Goal: Manage account settings

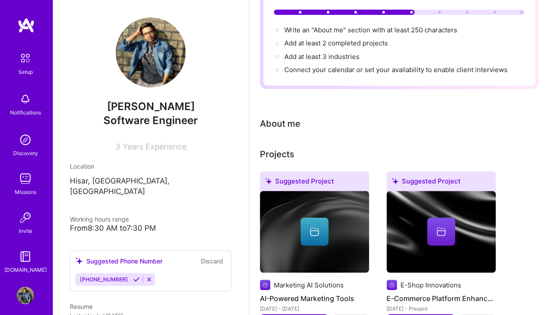
scroll to position [23, 0]
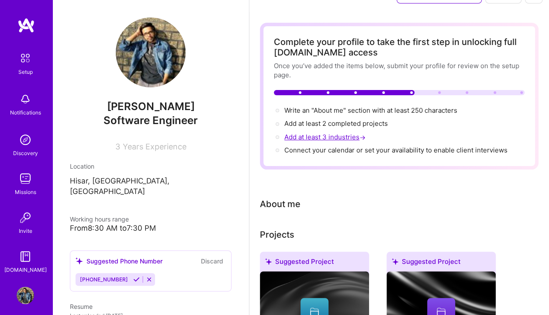
click at [319, 135] on span "Add at least 3 industries →" at bounding box center [326, 137] width 83 height 8
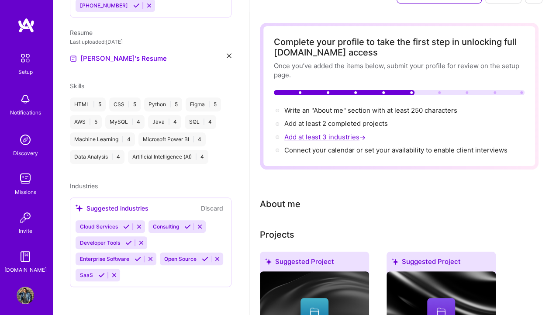
select select "US"
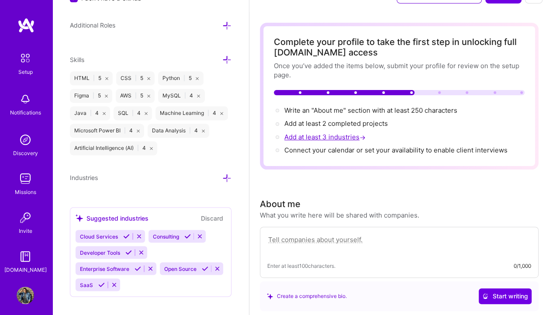
scroll to position [636, 0]
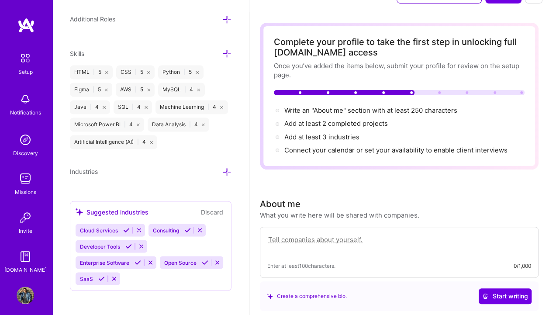
click at [222, 167] on icon at bounding box center [226, 171] width 9 height 9
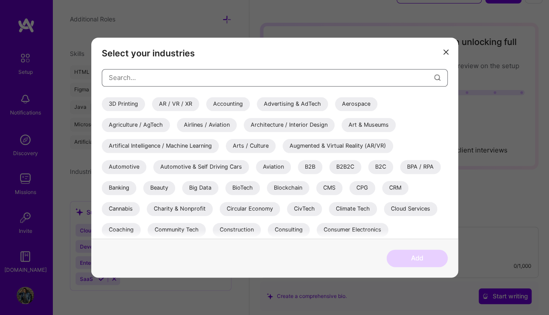
drag, startPoint x: 274, startPoint y: 136, endPoint x: 397, endPoint y: 99, distance: 129.2
click at [397, 99] on div "3D Printing AR / VR / XR Accounting Advertising & AdTech Aerospace Agriculture …" at bounding box center [275, 168] width 346 height 142
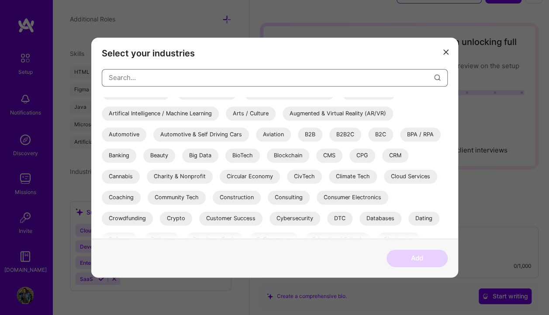
scroll to position [35, 0]
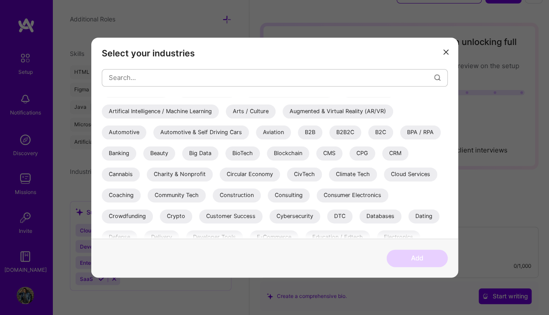
click at [412, 177] on div "Cloud Services" at bounding box center [410, 174] width 53 height 14
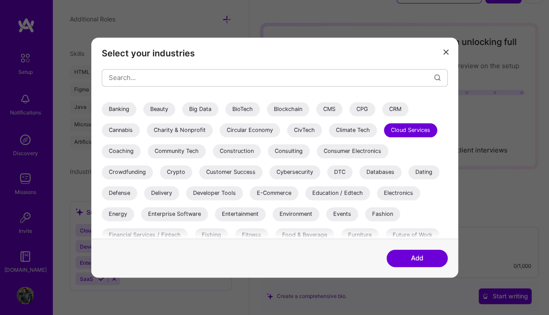
scroll to position [80, 0]
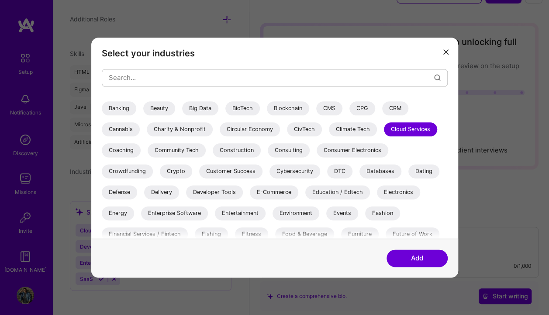
click at [231, 193] on div "Developer Tools" at bounding box center [214, 192] width 57 height 14
click at [389, 167] on div "Databases" at bounding box center [381, 171] width 42 height 14
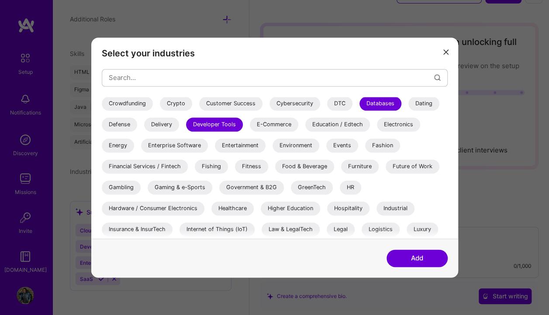
scroll to position [148, 0]
click at [202, 142] on div "Enterprise Software" at bounding box center [174, 145] width 67 height 14
click at [258, 166] on div "Fitness" at bounding box center [251, 166] width 33 height 14
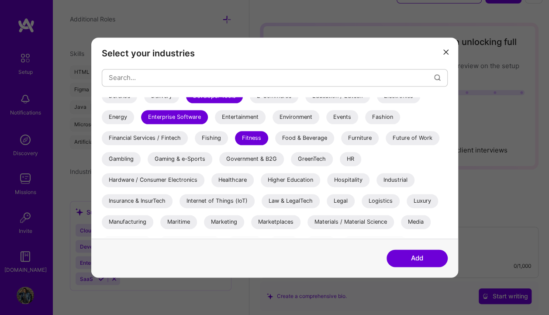
scroll to position [180, 0]
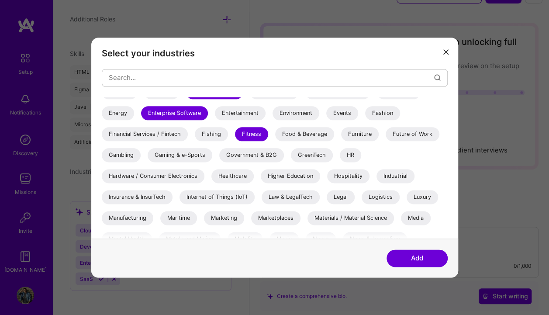
click at [355, 152] on div "HR" at bounding box center [350, 155] width 21 height 14
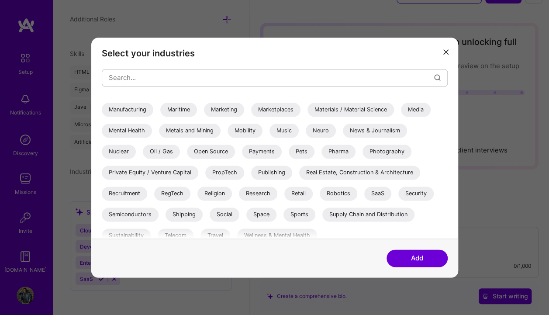
scroll to position [295, 0]
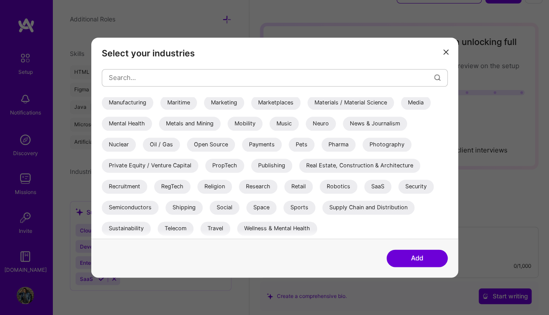
click at [386, 184] on div "SaaS" at bounding box center [378, 187] width 27 height 14
click at [299, 205] on div "Sports" at bounding box center [300, 208] width 32 height 14
click at [274, 226] on div "Wellness & Mental Health" at bounding box center [277, 229] width 80 height 14
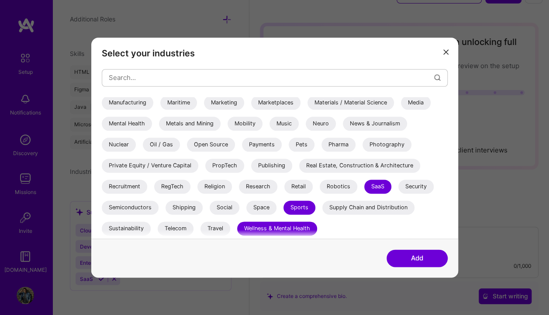
click at [259, 185] on div "Research" at bounding box center [258, 187] width 38 height 14
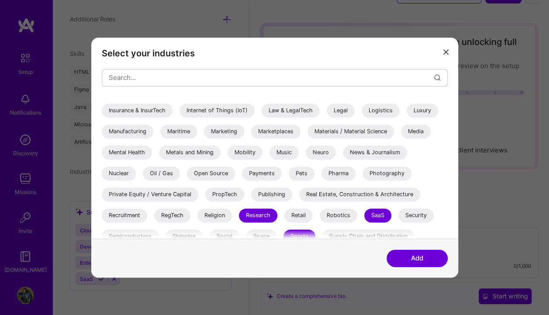
scroll to position [265, 0]
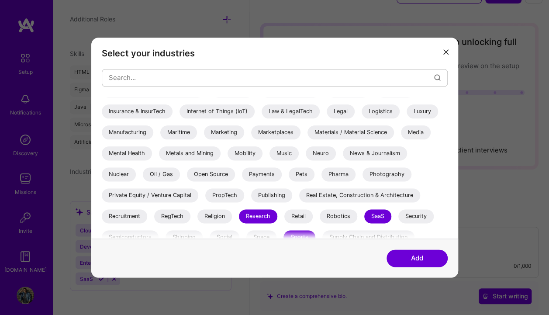
click at [385, 171] on div "Photography" at bounding box center [387, 174] width 49 height 14
click at [200, 173] on div "Open Source" at bounding box center [211, 174] width 48 height 14
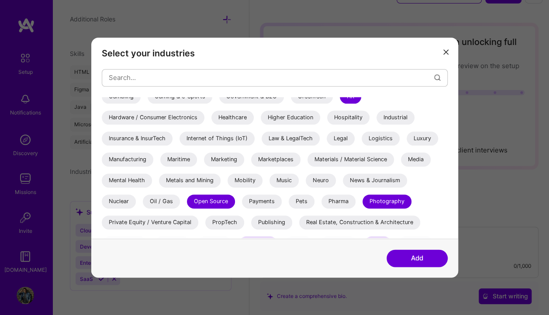
scroll to position [238, 0]
click at [276, 184] on div "Music" at bounding box center [284, 181] width 29 height 14
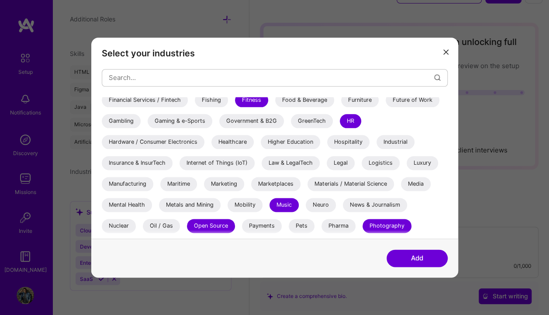
scroll to position [213, 0]
click at [126, 208] on div "Mental Health" at bounding box center [127, 205] width 50 height 14
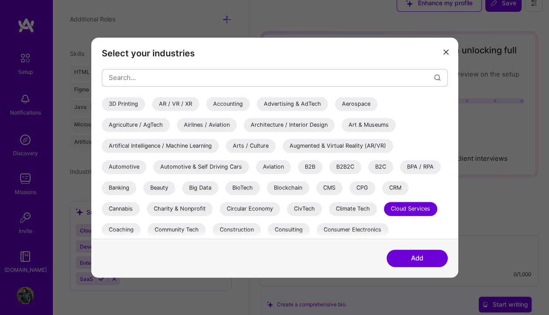
scroll to position [14, 0]
click at [189, 142] on div "Artifical Intelligence / Machine Learning" at bounding box center [160, 146] width 117 height 14
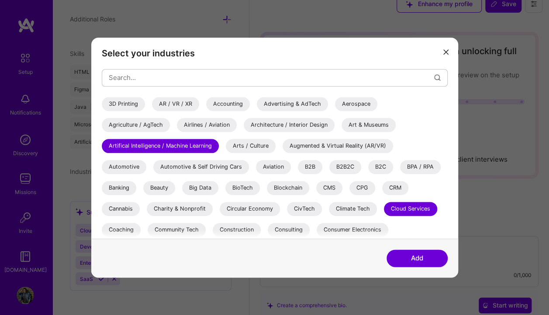
click at [202, 186] on div "Big Data" at bounding box center [200, 188] width 36 height 14
click at [410, 255] on button "Add" at bounding box center [417, 258] width 61 height 17
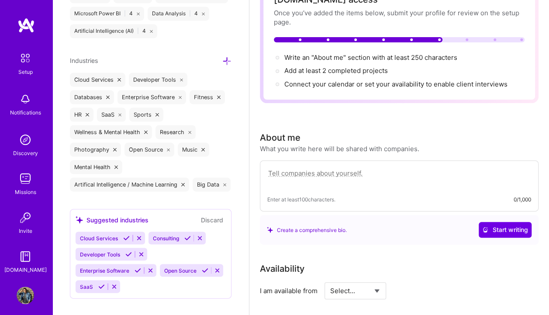
scroll to position [773, 0]
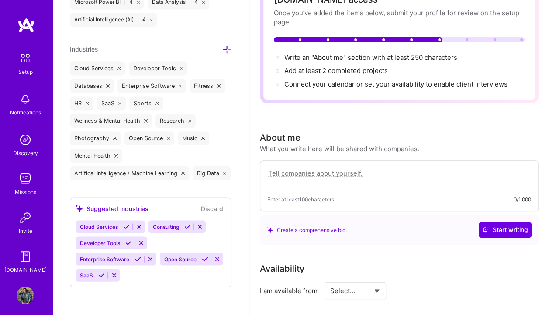
click at [126, 228] on icon at bounding box center [126, 226] width 7 height 7
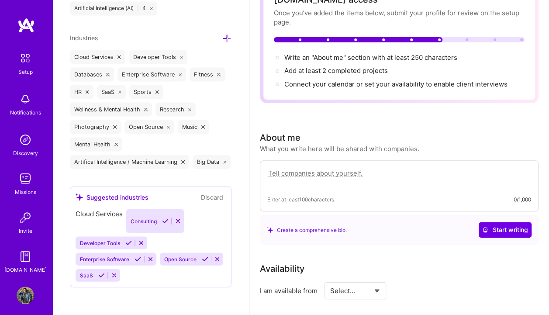
scroll to position [757, 0]
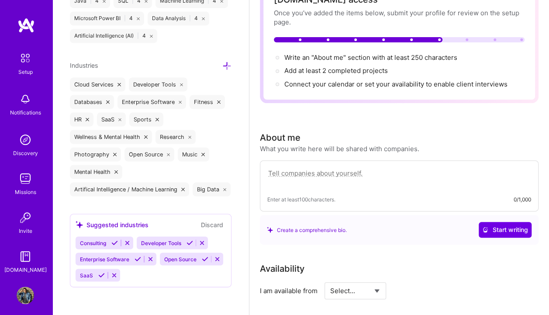
click at [191, 243] on icon at bounding box center [190, 243] width 7 height 7
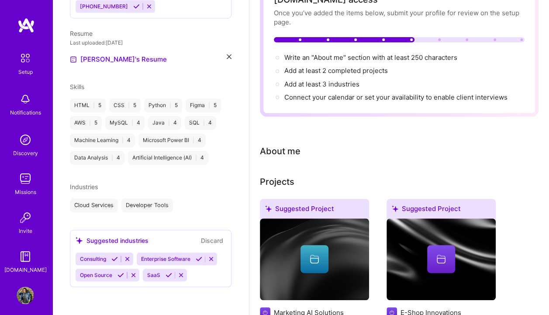
scroll to position [262, 0]
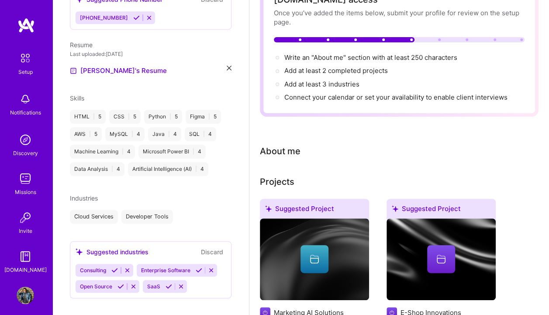
click at [166, 283] on icon at bounding box center [169, 286] width 7 height 7
click at [122, 283] on icon at bounding box center [121, 286] width 7 height 7
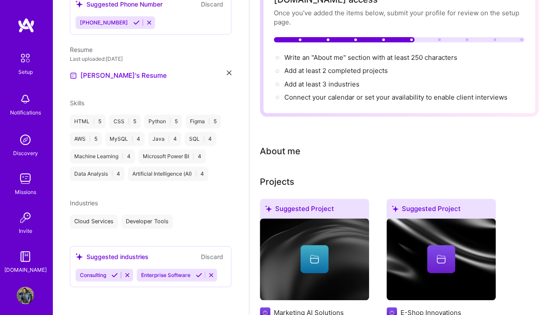
scroll to position [246, 0]
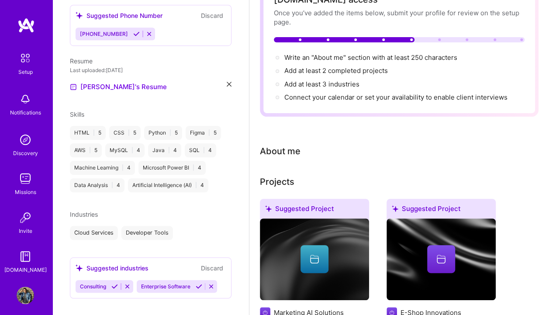
click at [198, 283] on icon at bounding box center [199, 286] width 7 height 7
click at [116, 283] on icon at bounding box center [114, 286] width 7 height 7
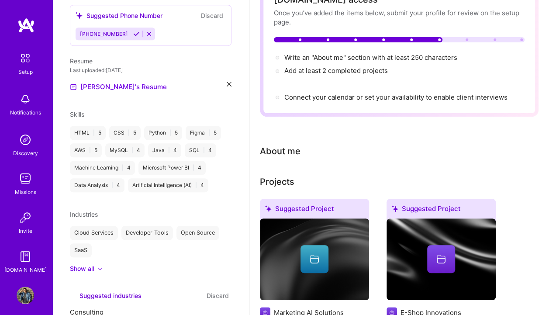
scroll to position [227, 0]
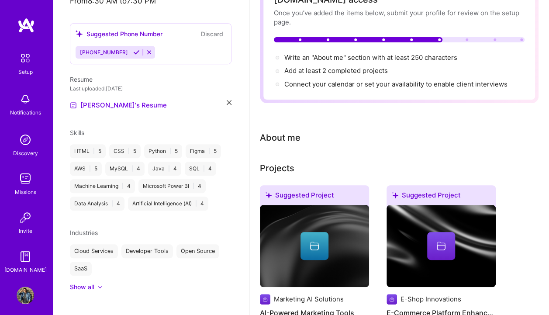
click at [96, 283] on div at bounding box center [95, 287] width 3 height 9
click at [96, 283] on div "Show less" at bounding box center [85, 287] width 30 height 9
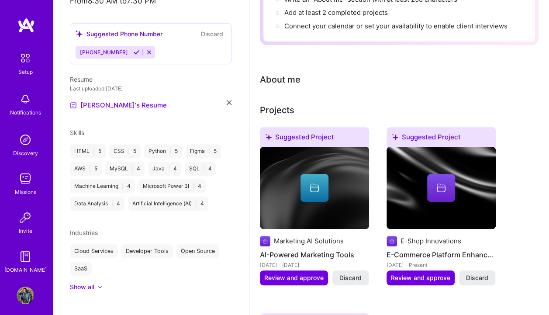
scroll to position [133, 0]
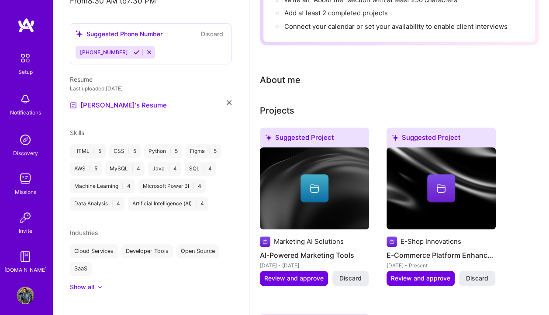
click at [88, 229] on span "Industries" at bounding box center [84, 232] width 28 height 7
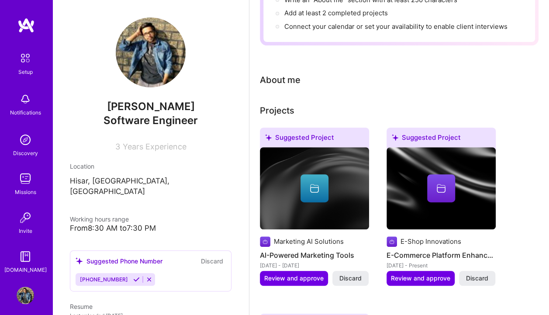
scroll to position [0, 0]
